Goal: Information Seeking & Learning: Learn about a topic

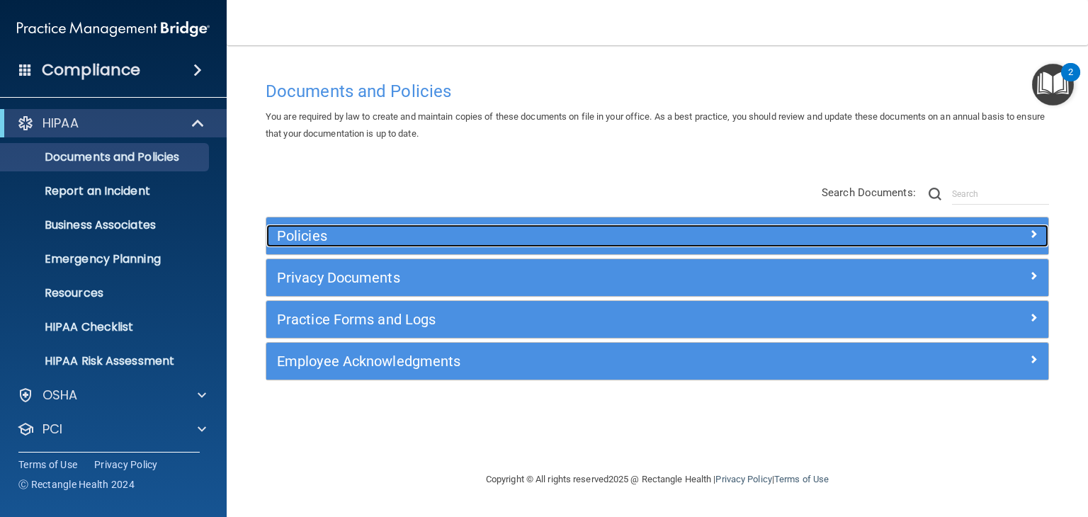
click at [373, 241] on h5 "Policies" at bounding box center [559, 236] width 565 height 16
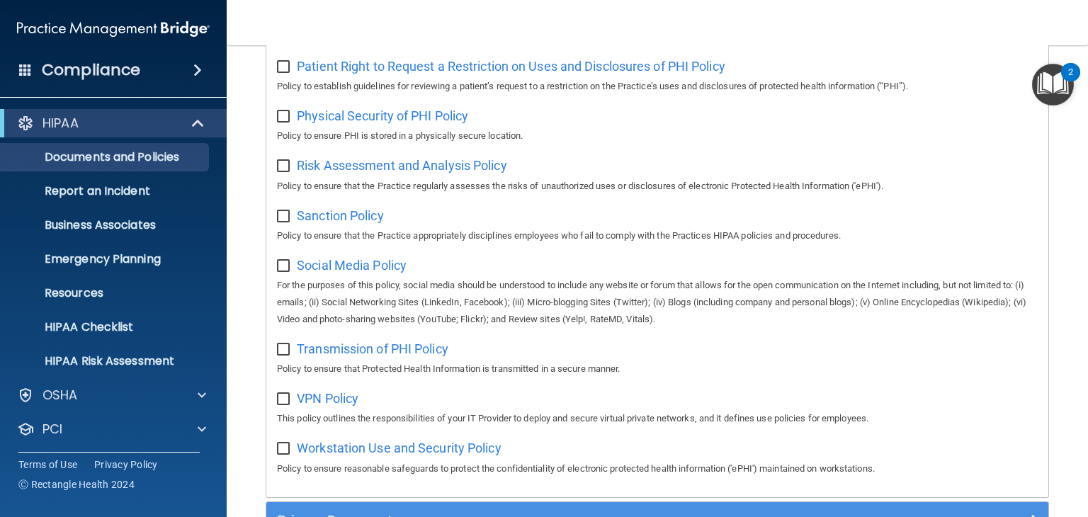
scroll to position [938, 0]
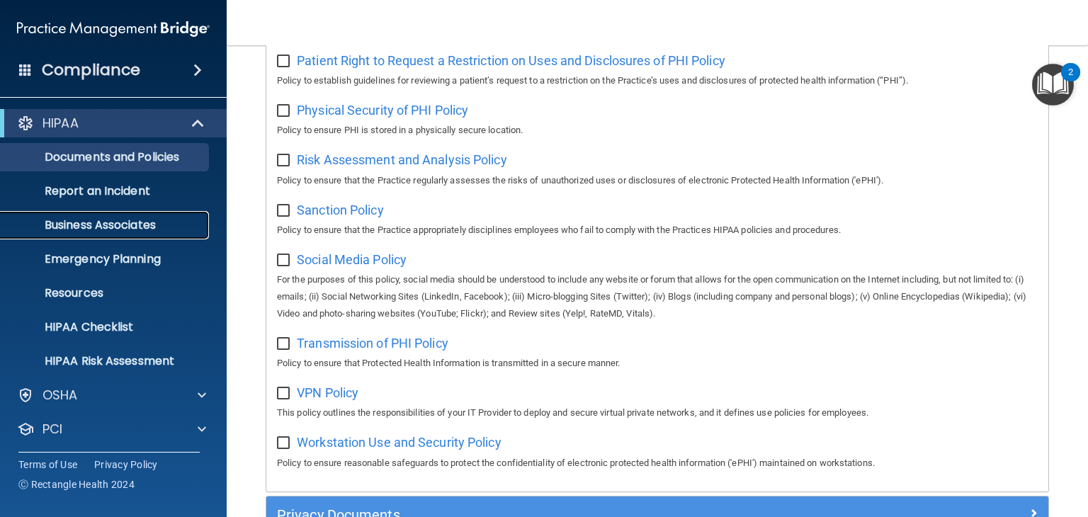
click at [120, 232] on p "Business Associates" at bounding box center [105, 225] width 193 height 14
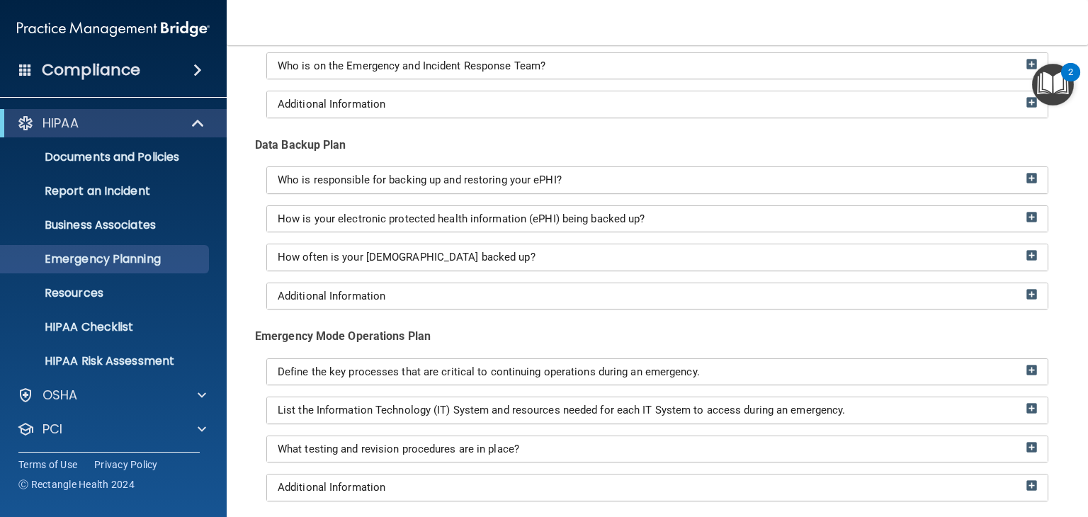
scroll to position [178, 0]
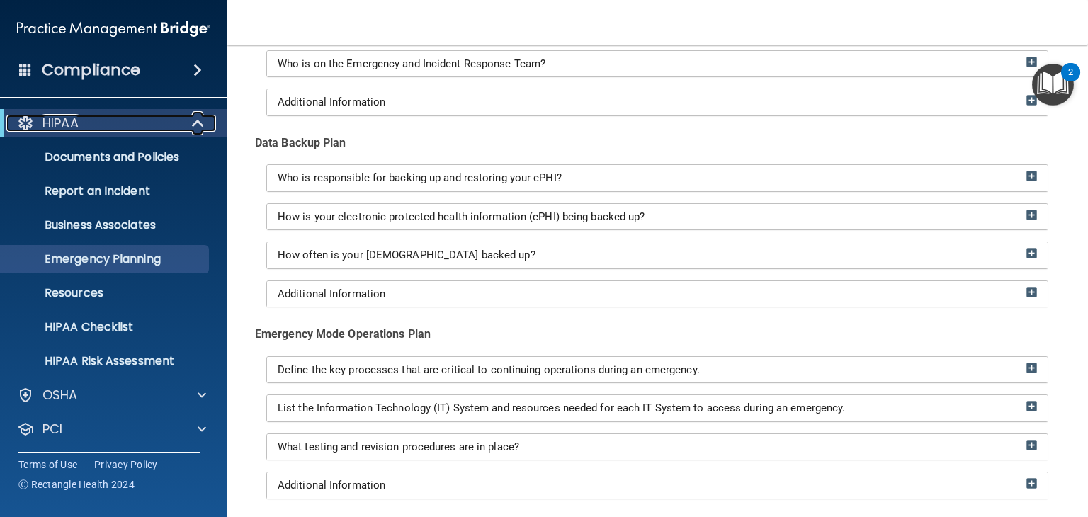
click at [133, 115] on div "HIPAA" at bounding box center [93, 123] width 175 height 17
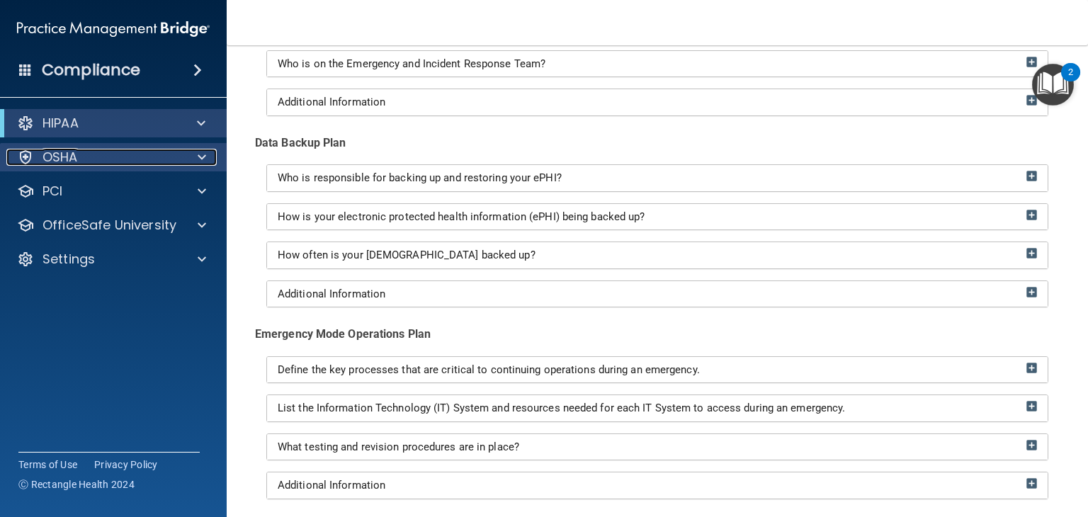
click at [127, 154] on div "OSHA" at bounding box center [94, 157] width 176 height 17
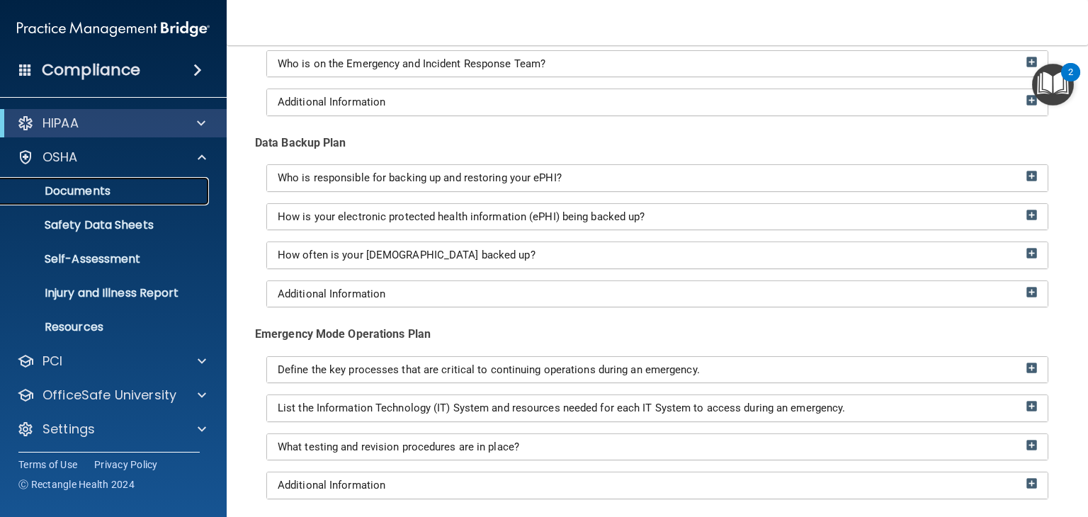
click at [115, 192] on p "Documents" at bounding box center [105, 191] width 193 height 14
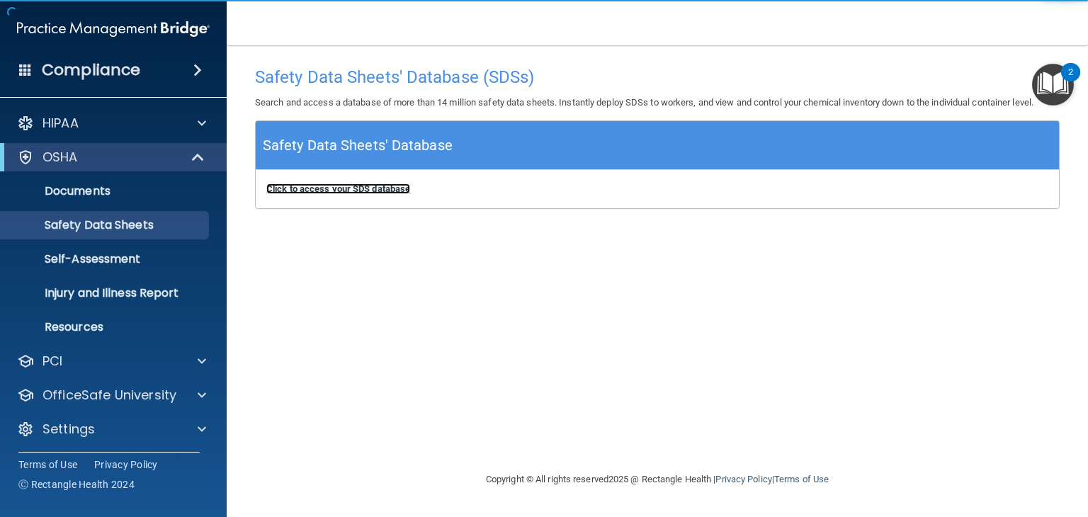
click at [306, 187] on b "Click to access your SDS database" at bounding box center [338, 188] width 144 height 11
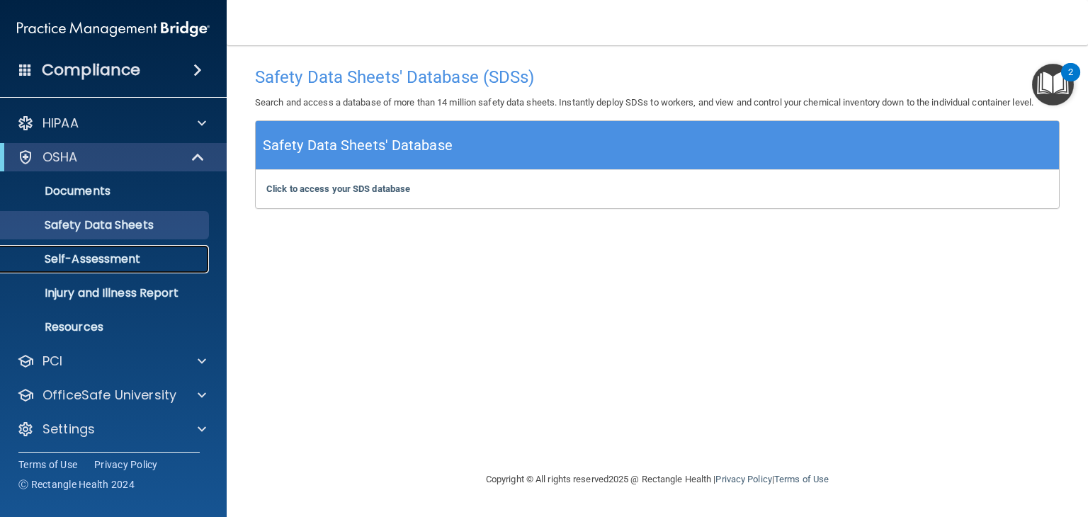
click at [97, 266] on p "Self-Assessment" at bounding box center [105, 259] width 193 height 14
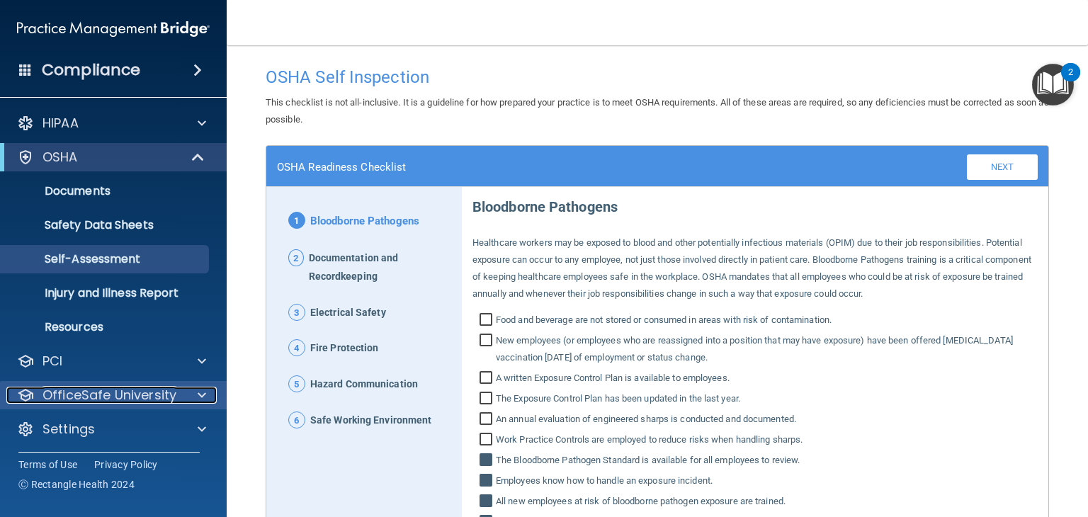
click at [111, 392] on p "OfficeSafe University" at bounding box center [109, 395] width 134 height 17
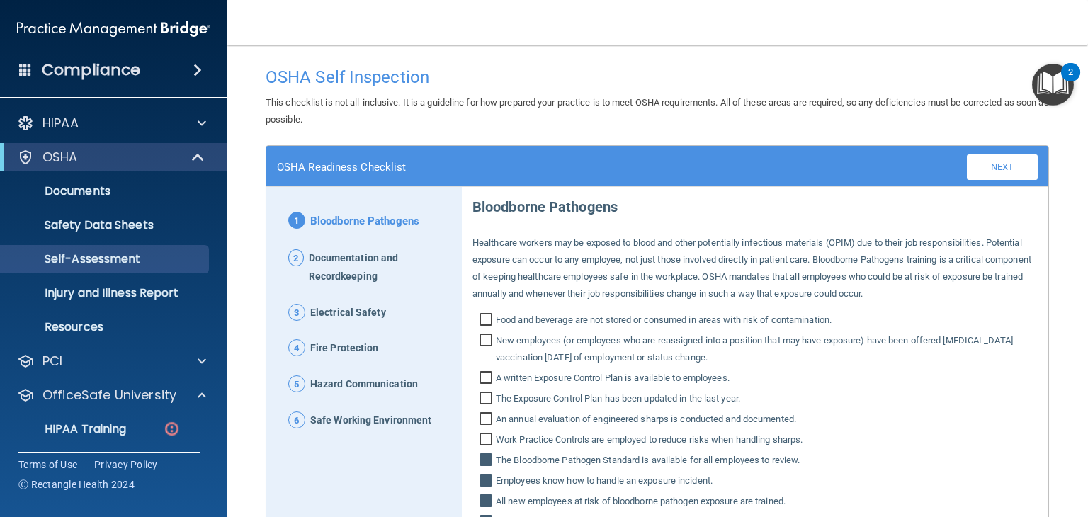
click at [152, 78] on div "Compliance" at bounding box center [113, 70] width 227 height 31
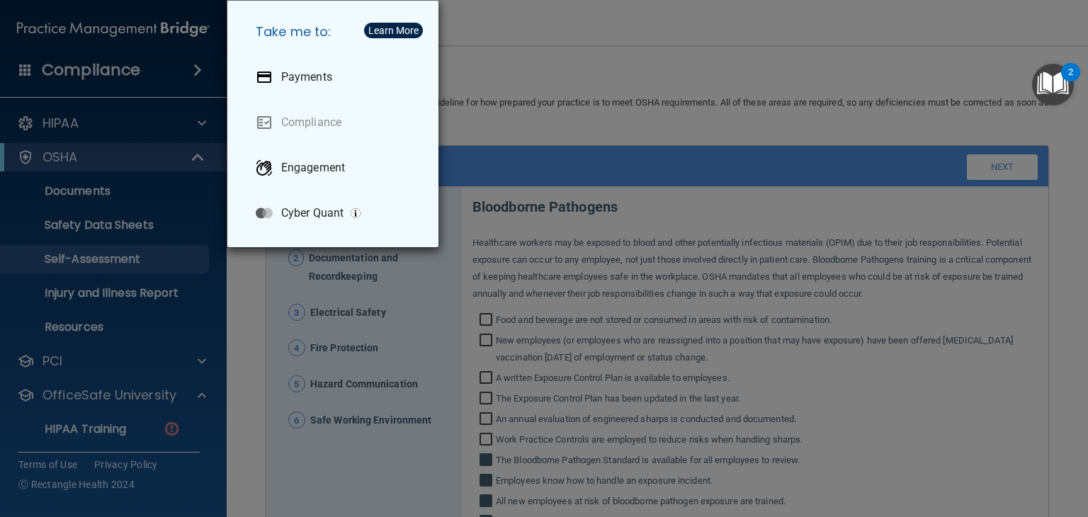
click at [149, 74] on div "Take me to: Payments Compliance Engagement Cyber Quant" at bounding box center [544, 258] width 1088 height 517
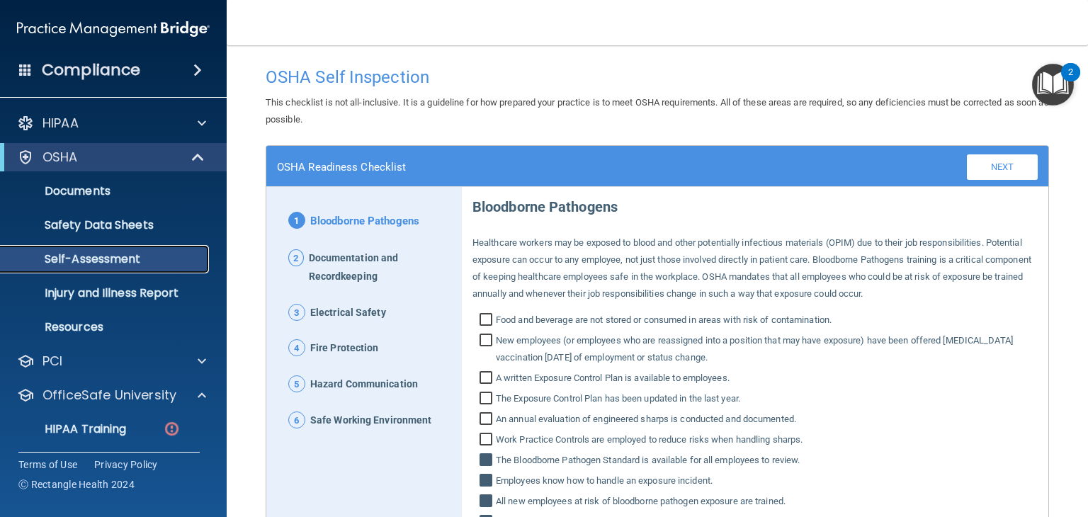
click at [101, 259] on p "Self-Assessment" at bounding box center [105, 259] width 193 height 14
click at [139, 154] on div "OSHA" at bounding box center [93, 157] width 175 height 17
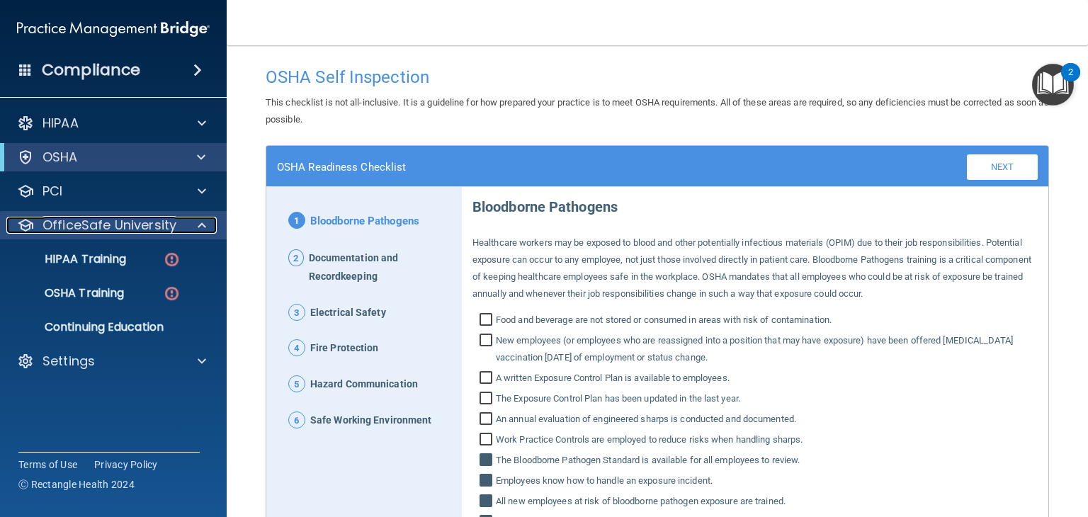
click at [120, 228] on p "OfficeSafe University" at bounding box center [109, 225] width 134 height 17
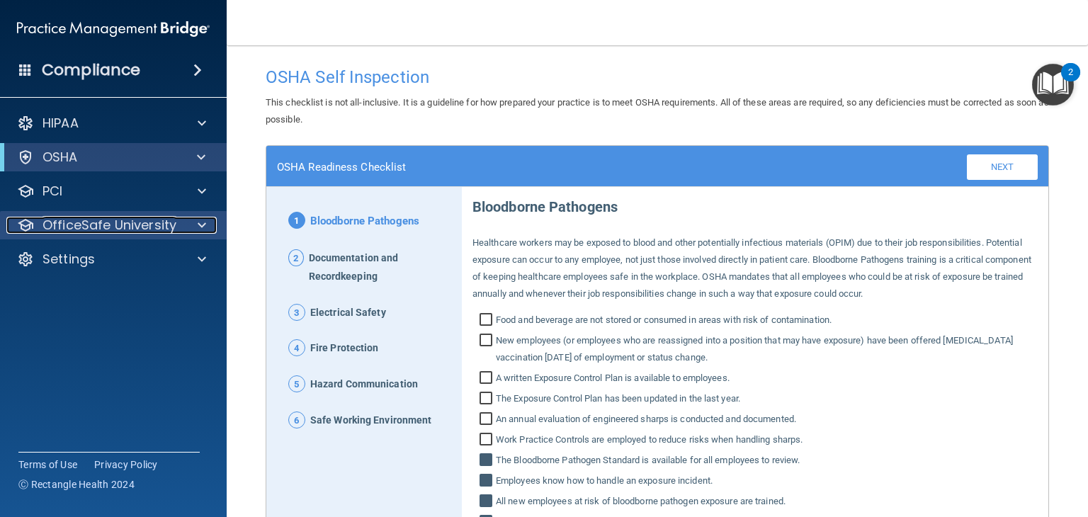
click at [120, 227] on p "OfficeSafe University" at bounding box center [109, 225] width 134 height 17
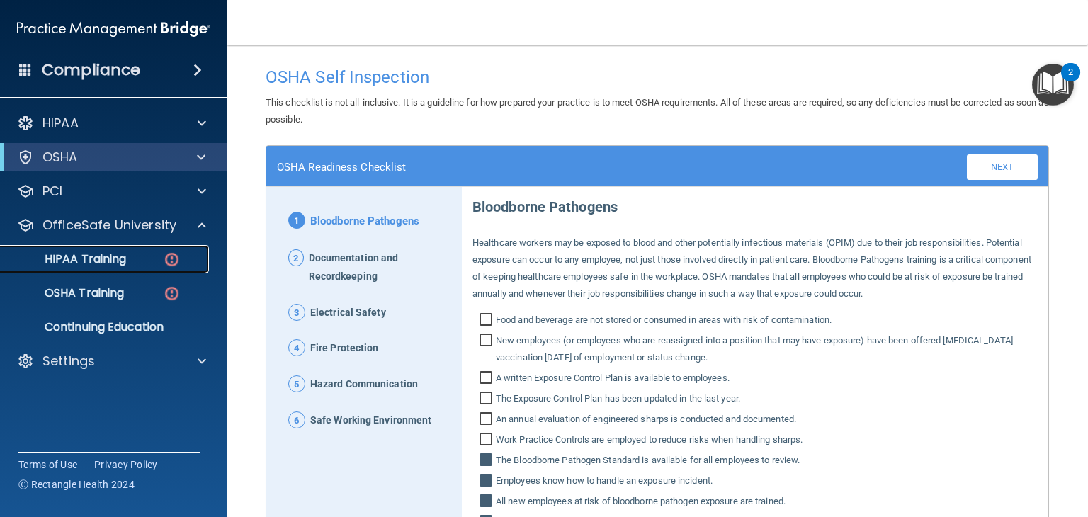
click at [118, 267] on link "HIPAA Training" at bounding box center [97, 259] width 223 height 28
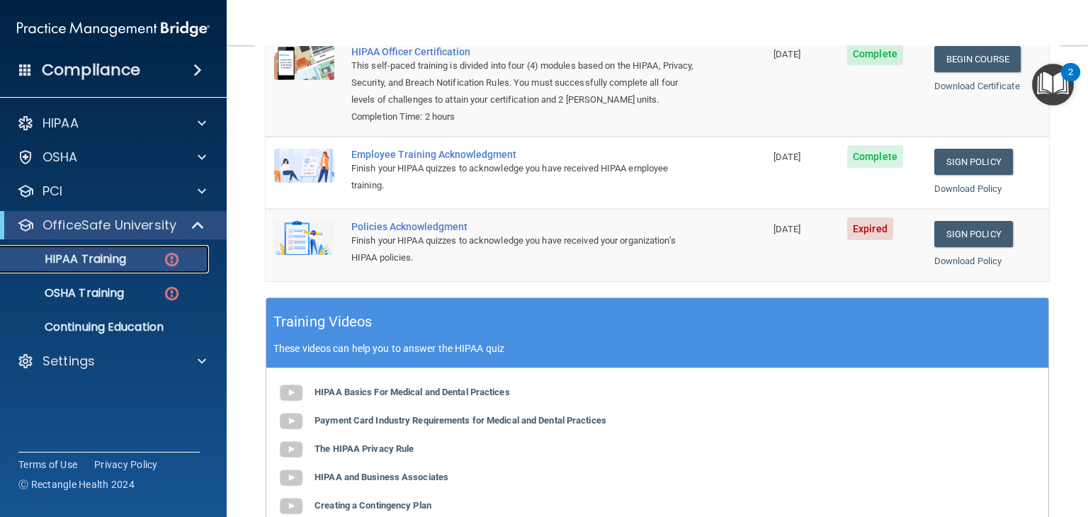
scroll to position [184, 0]
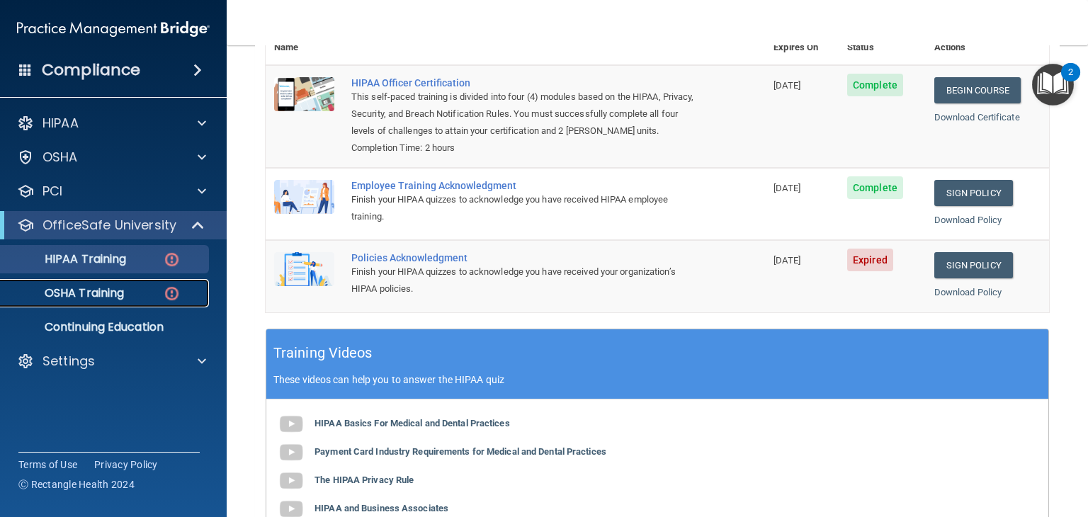
click at [69, 292] on p "OSHA Training" at bounding box center [66, 293] width 115 height 14
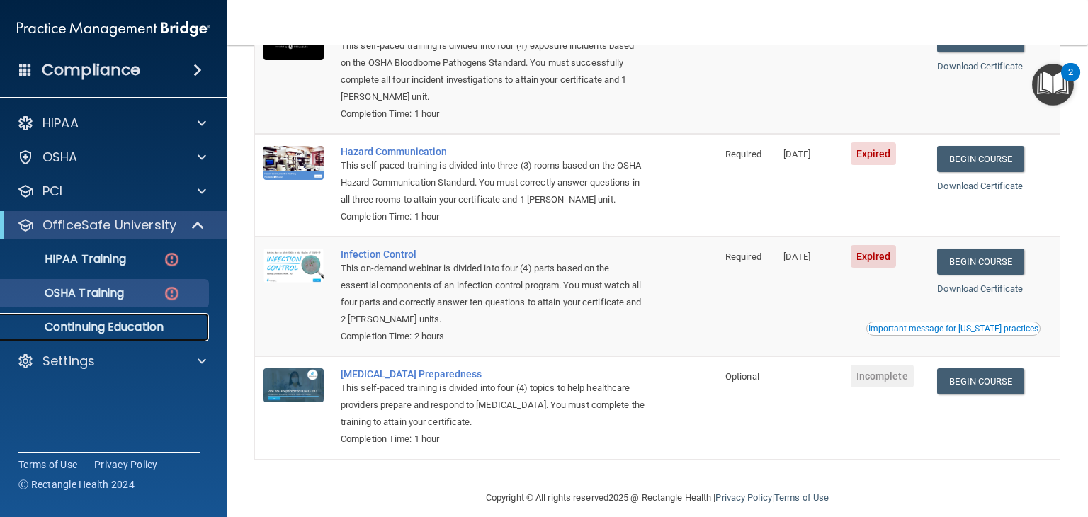
click at [119, 331] on p "Continuing Education" at bounding box center [105, 327] width 193 height 14
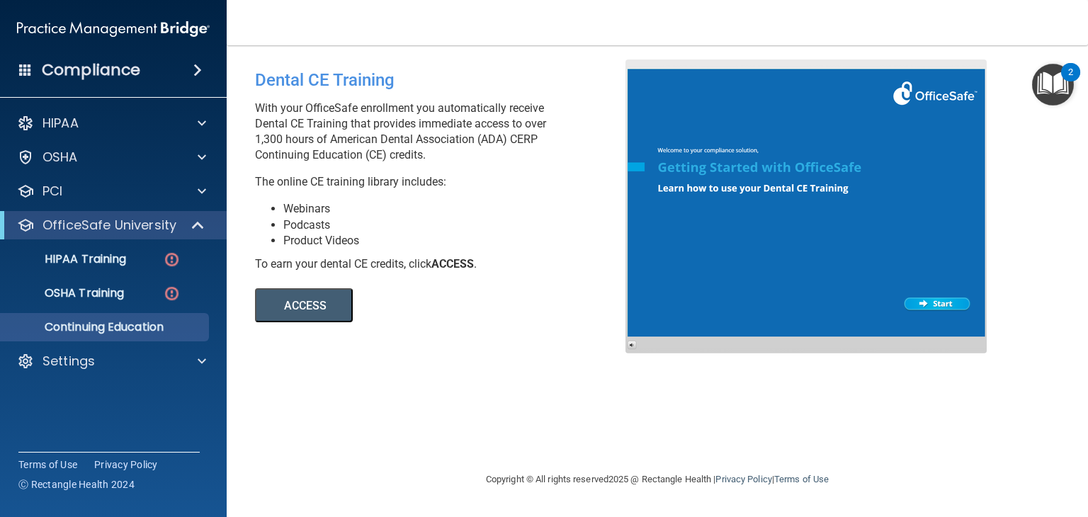
click at [322, 307] on button "ACCESS" at bounding box center [304, 305] width 98 height 34
click at [94, 367] on div "Settings" at bounding box center [94, 361] width 176 height 17
click at [82, 434] on p "My Users" at bounding box center [105, 429] width 193 height 14
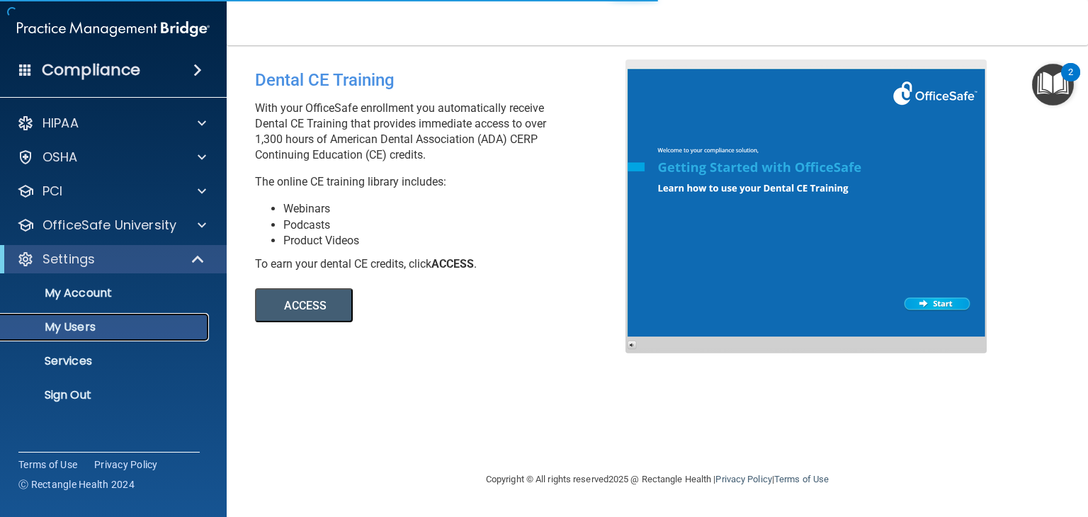
select select "20"
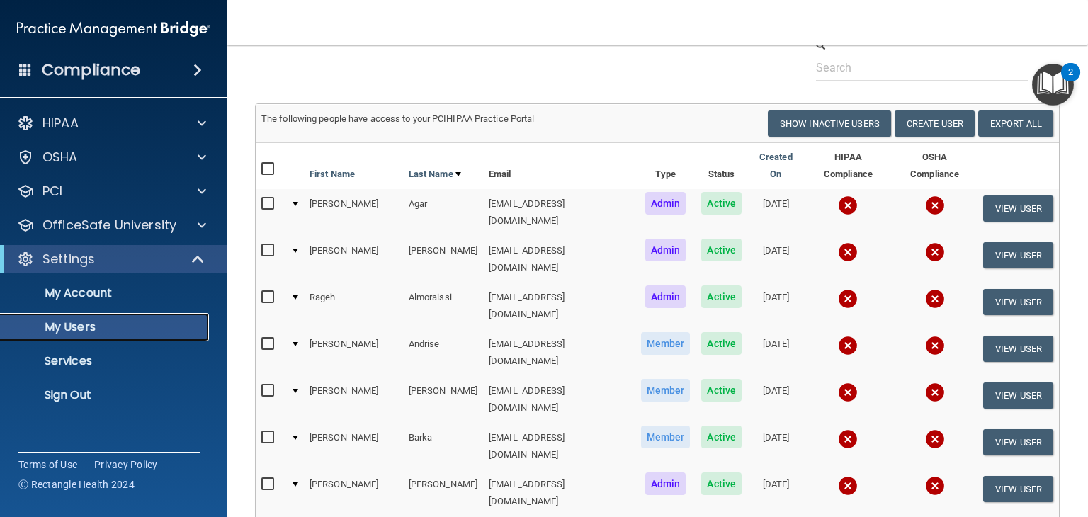
scroll to position [59, 0]
